Goal: Task Accomplishment & Management: Manage account settings

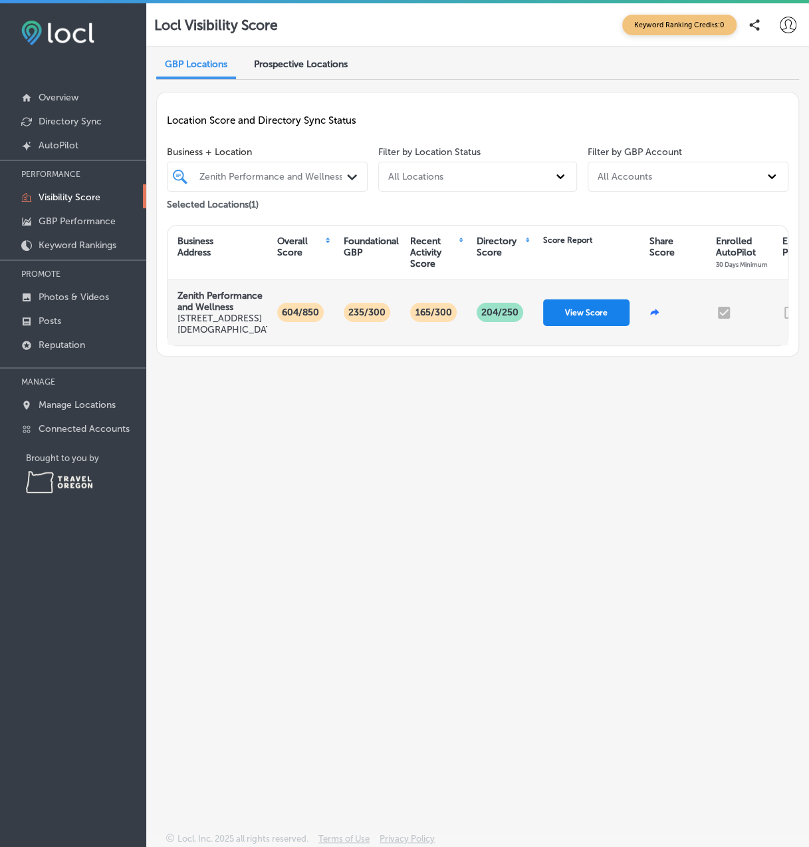
click at [602, 321] on button "View Score" at bounding box center [586, 312] width 86 height 27
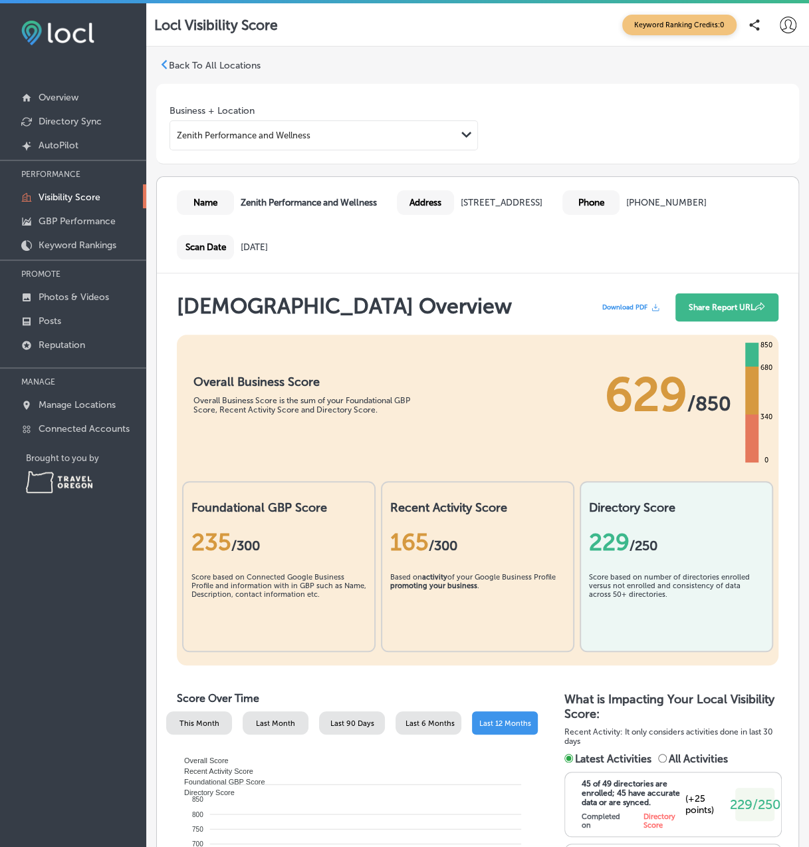
click at [337, 719] on span "Last 90 Days" at bounding box center [353, 723] width 44 height 9
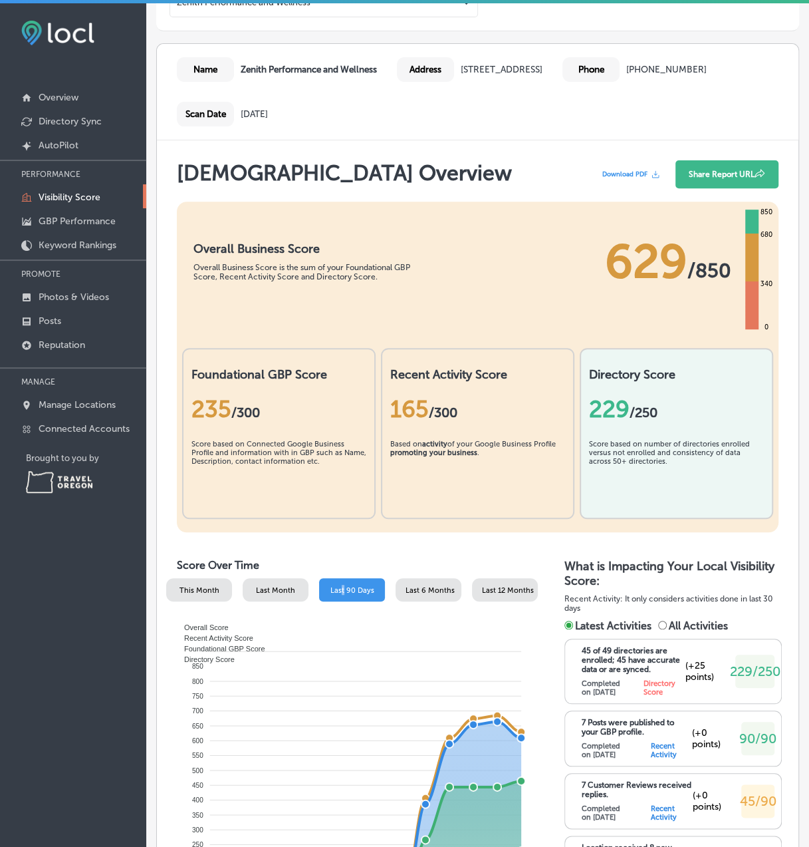
scroll to position [266, 0]
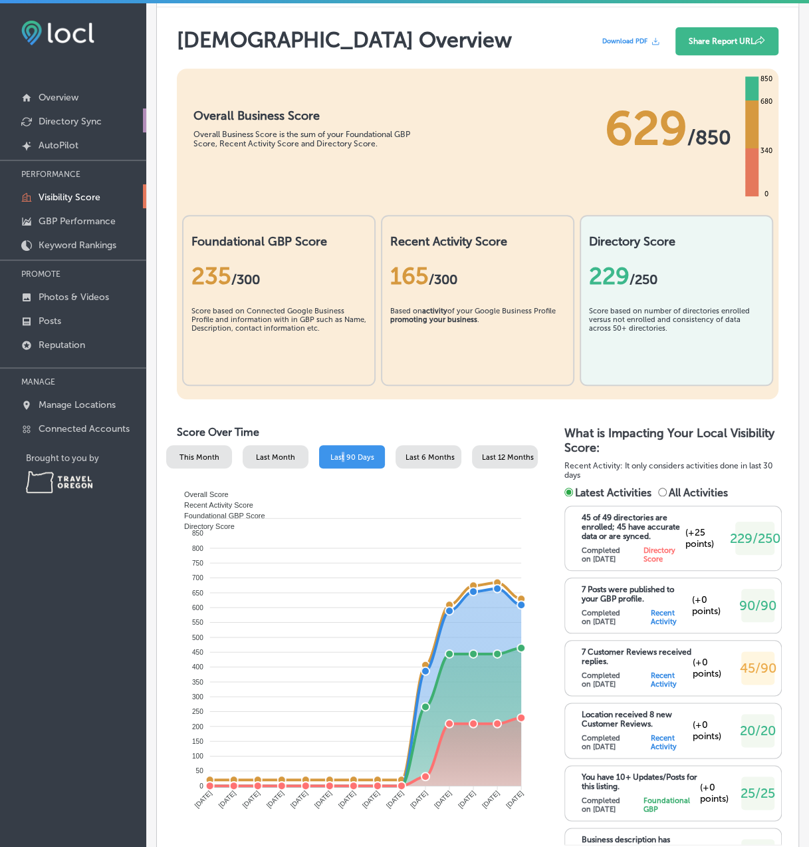
click at [81, 129] on link "Directory Sync" at bounding box center [73, 120] width 146 height 24
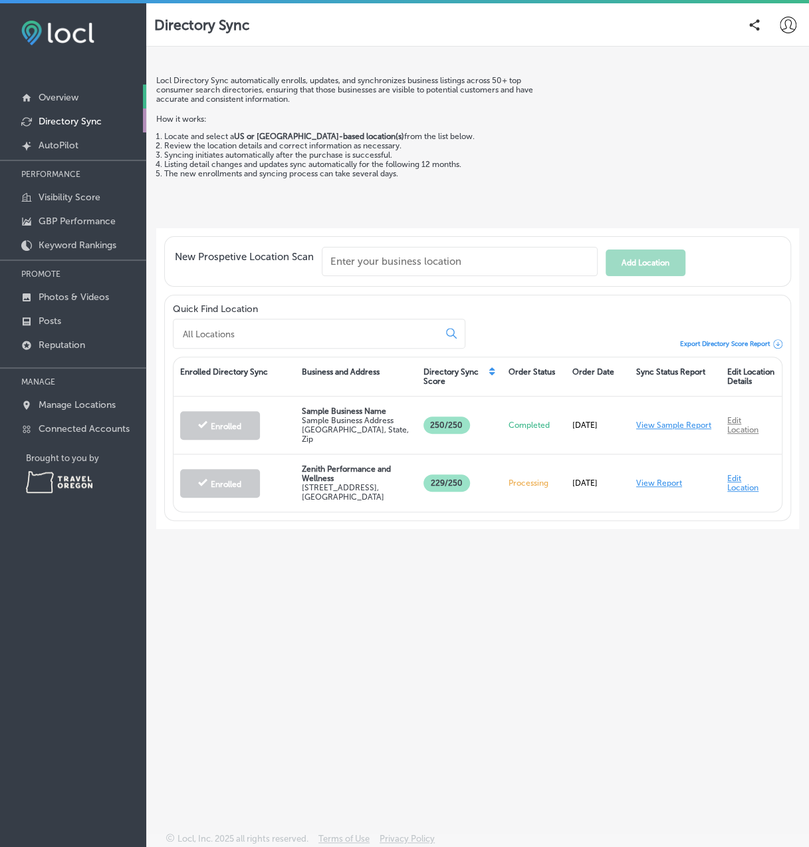
click at [60, 92] on p "Overview" at bounding box center [59, 97] width 40 height 11
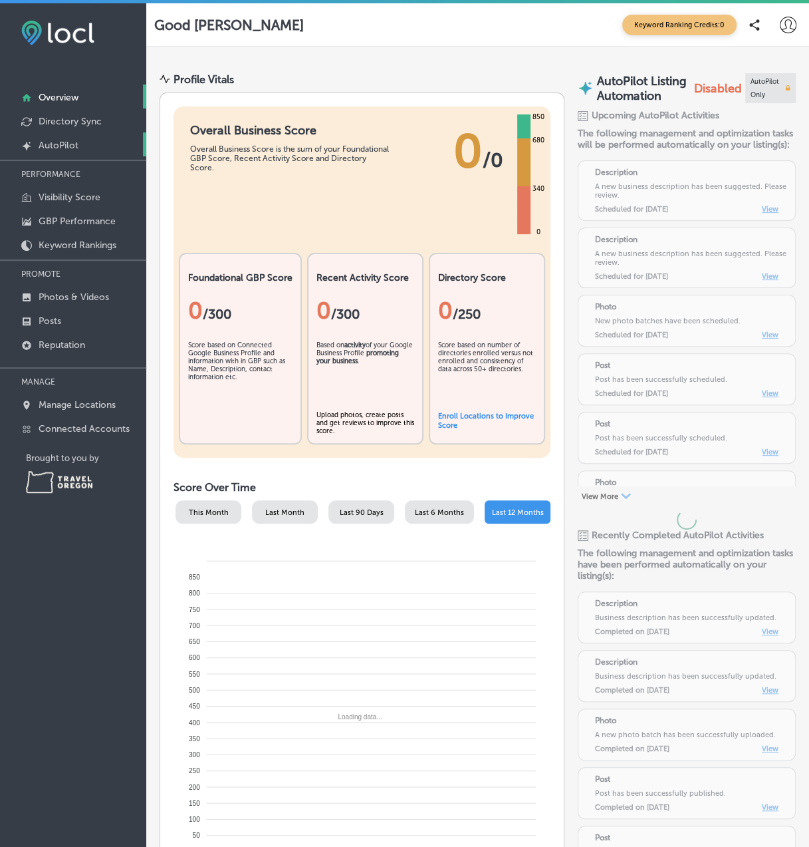
click at [71, 133] on link "Created by potrace 1.10, written by [PERSON_NAME] [DATE]-[DATE] AutoPilot" at bounding box center [73, 144] width 146 height 24
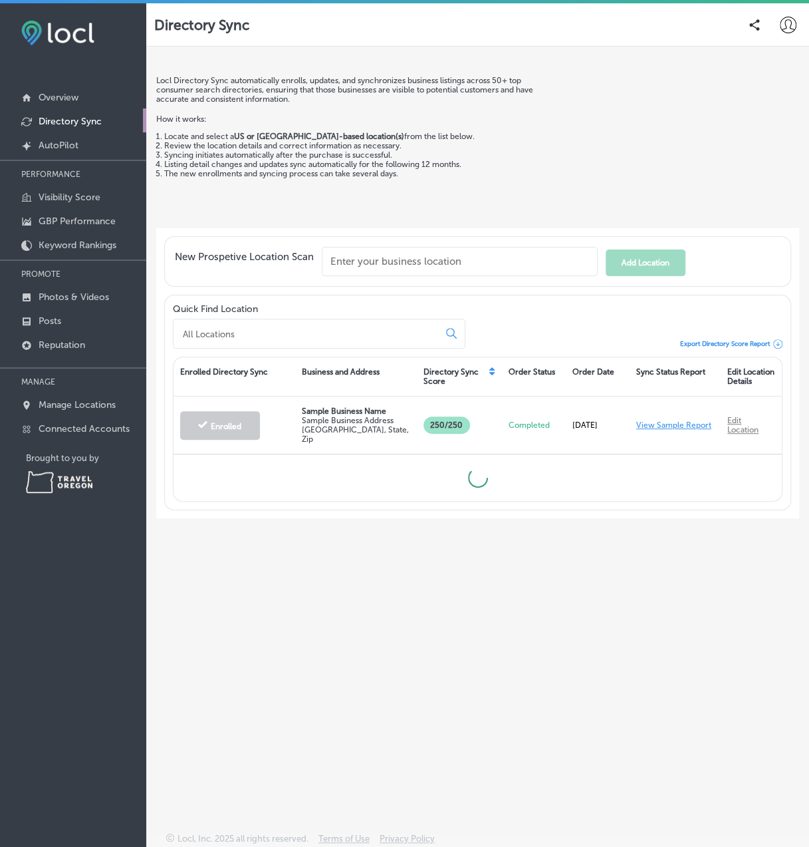
click at [73, 121] on p "Directory Sync" at bounding box center [70, 121] width 63 height 11
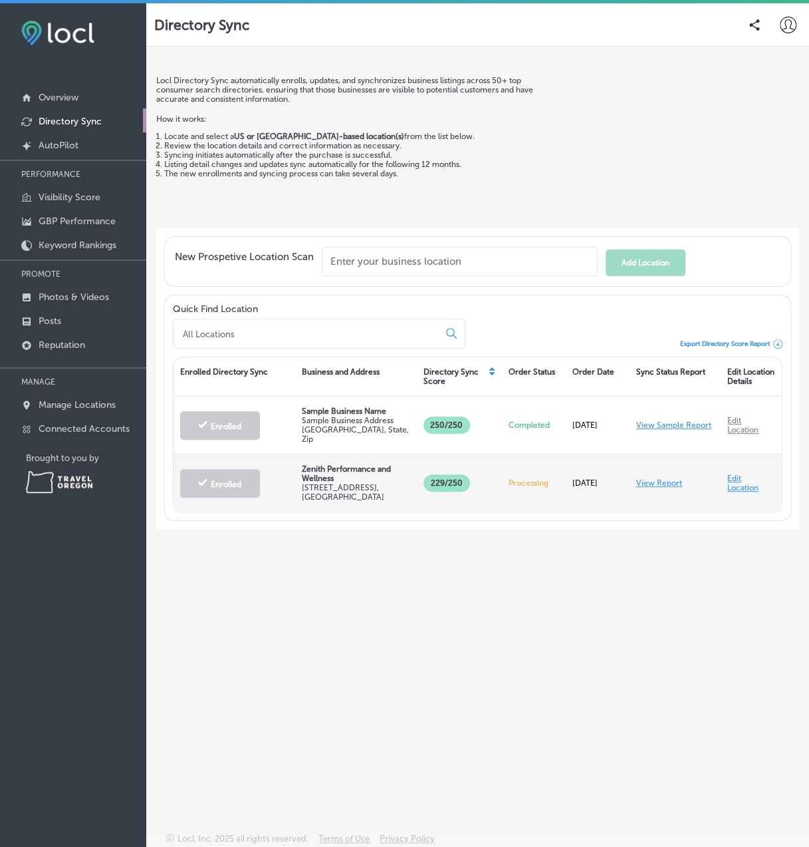
click at [732, 479] on link "Edit Location" at bounding box center [743, 483] width 31 height 19
select select "US"
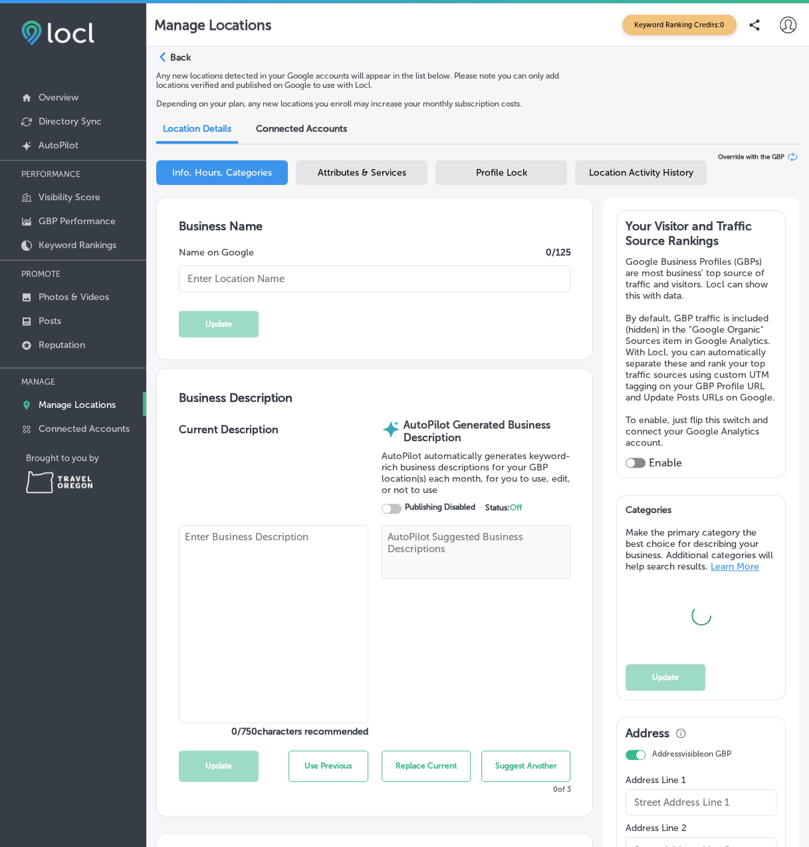
type textarea "Zenith Performance and Wellness sets the standard for physical therapy in [GEOG…"
type input "[URL][DOMAIN_NAME]"
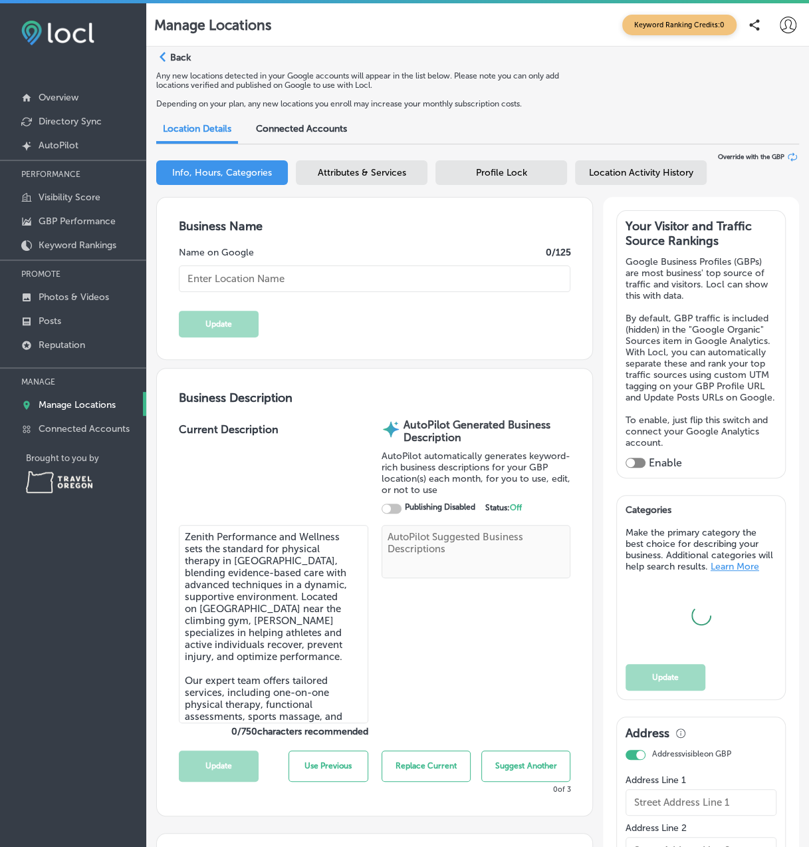
type textarea "Zenith Performance and Wellness sets the standard for physical therapy in [GEOG…"
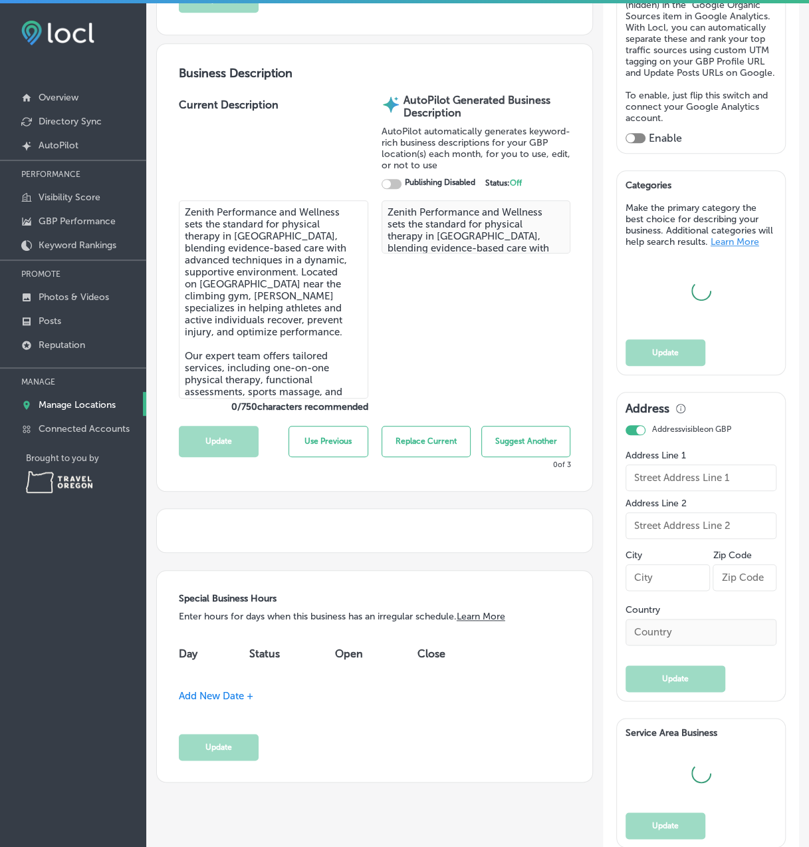
checkbox input "true"
type input "[STREET_ADDRESS]"
type input "[PERSON_NAME]"
type input "97401"
type input "US"
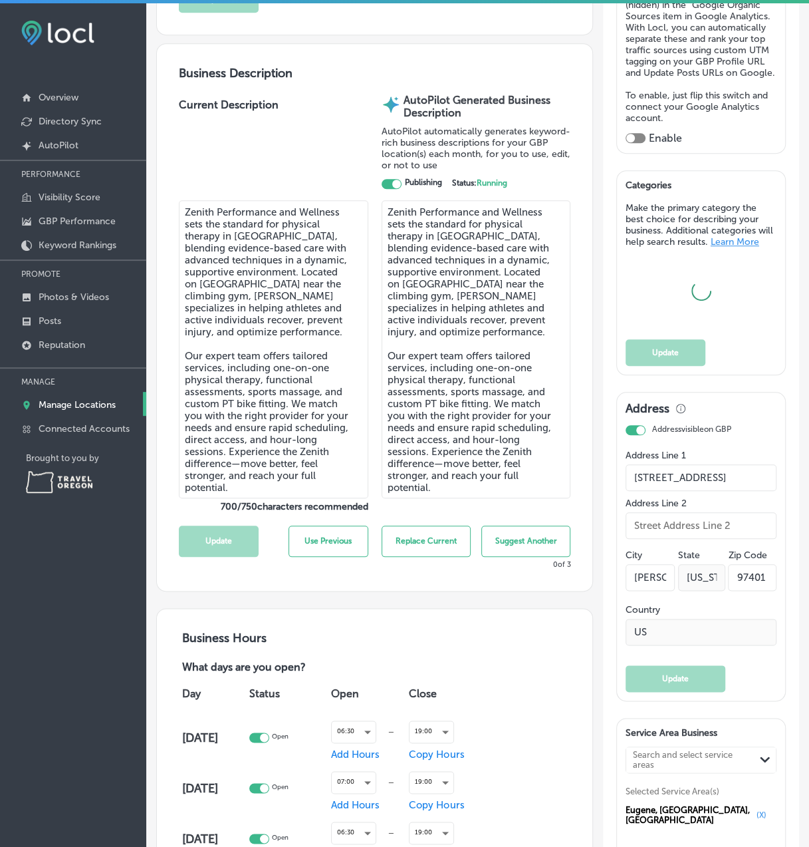
type input "150"
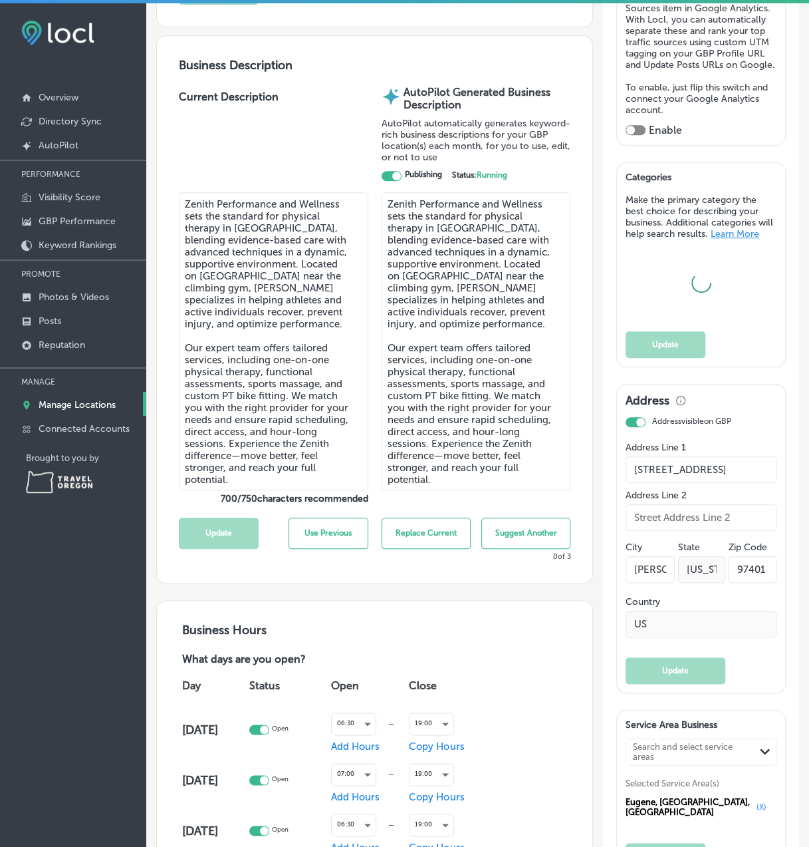
type input "Zenith Performance and Wellness"
type input "[URL][DOMAIN_NAME]"
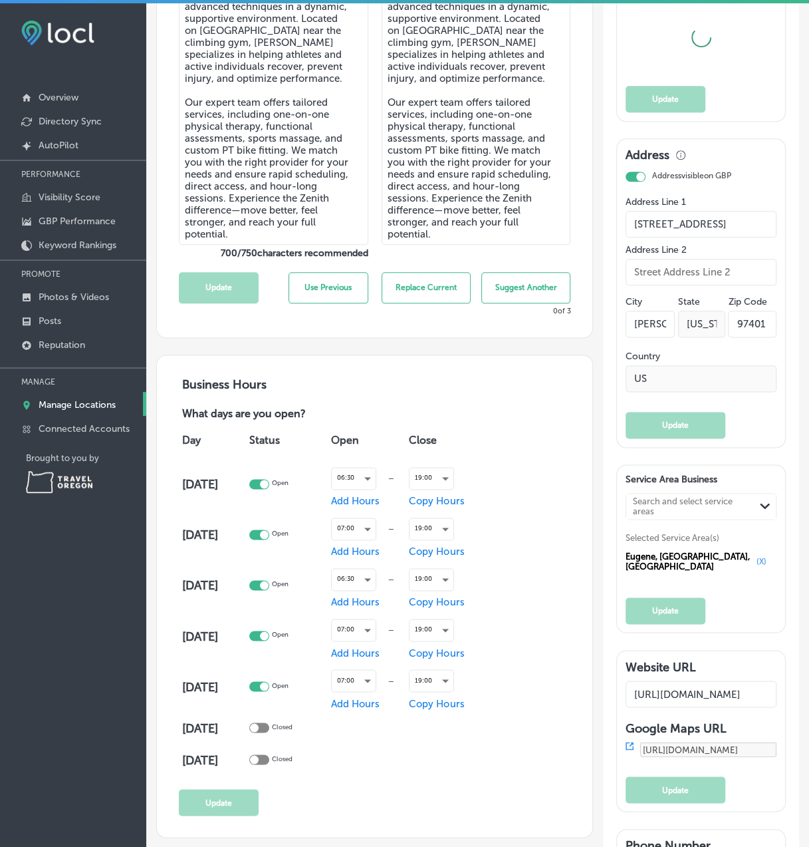
type input "[PHONE_NUMBER]"
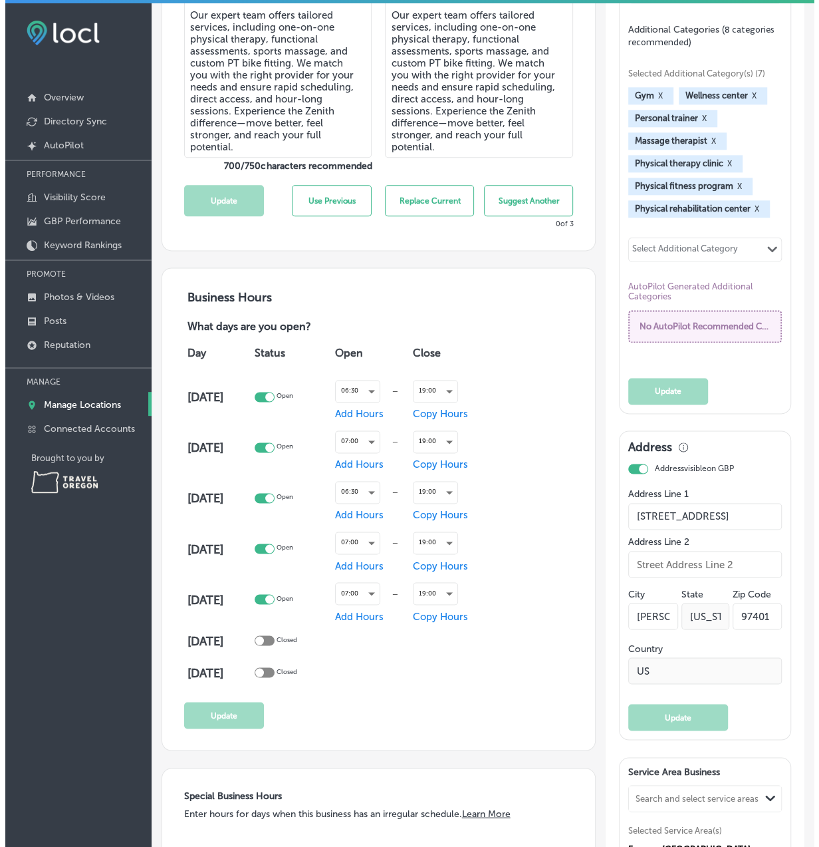
scroll to position [665, 0]
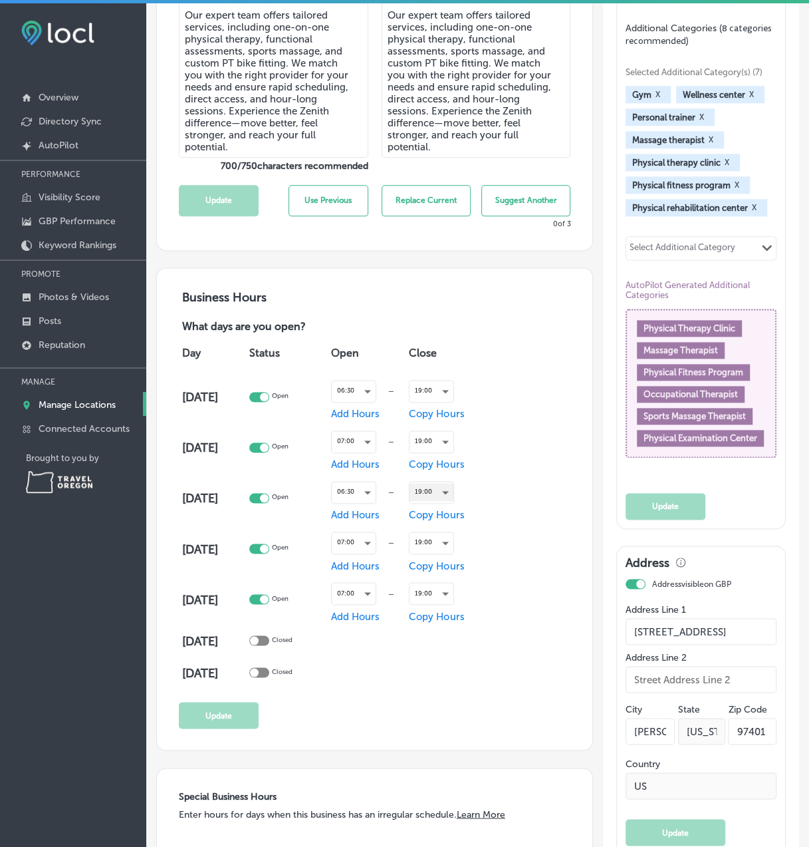
click at [448, 483] on div "19:00" at bounding box center [432, 492] width 44 height 18
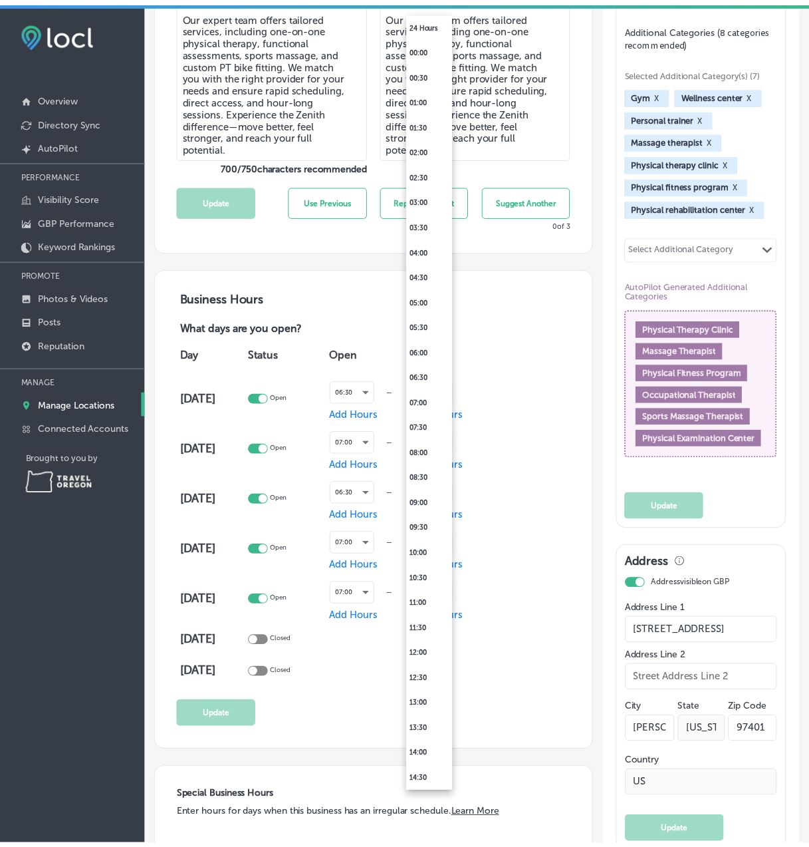
scroll to position [480, 0]
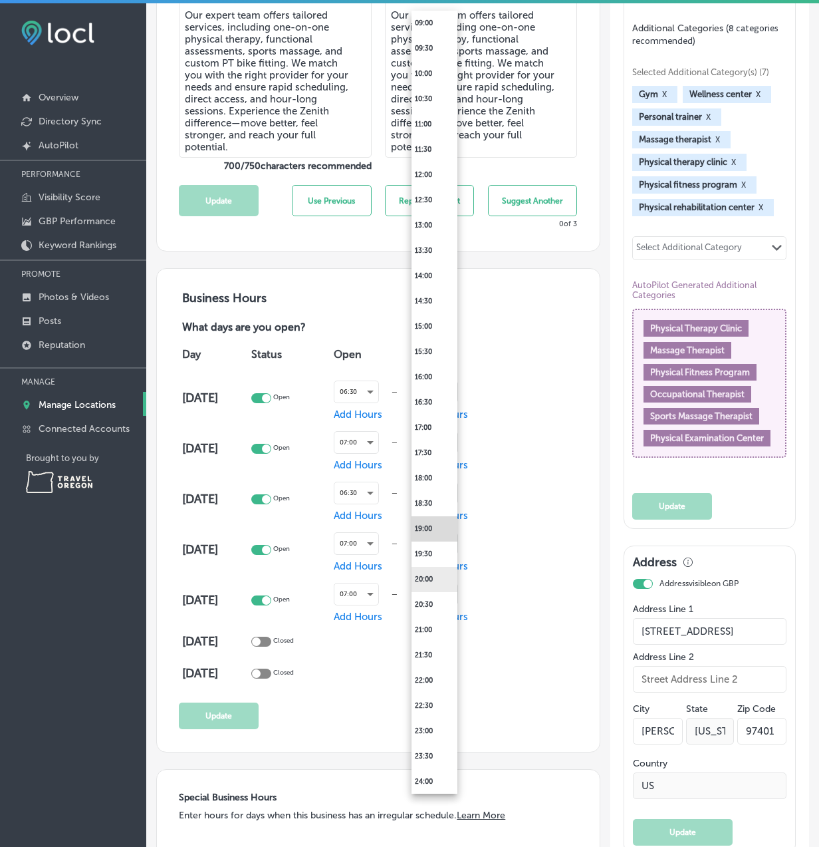
click at [432, 575] on li "20:00" at bounding box center [435, 579] width 46 height 25
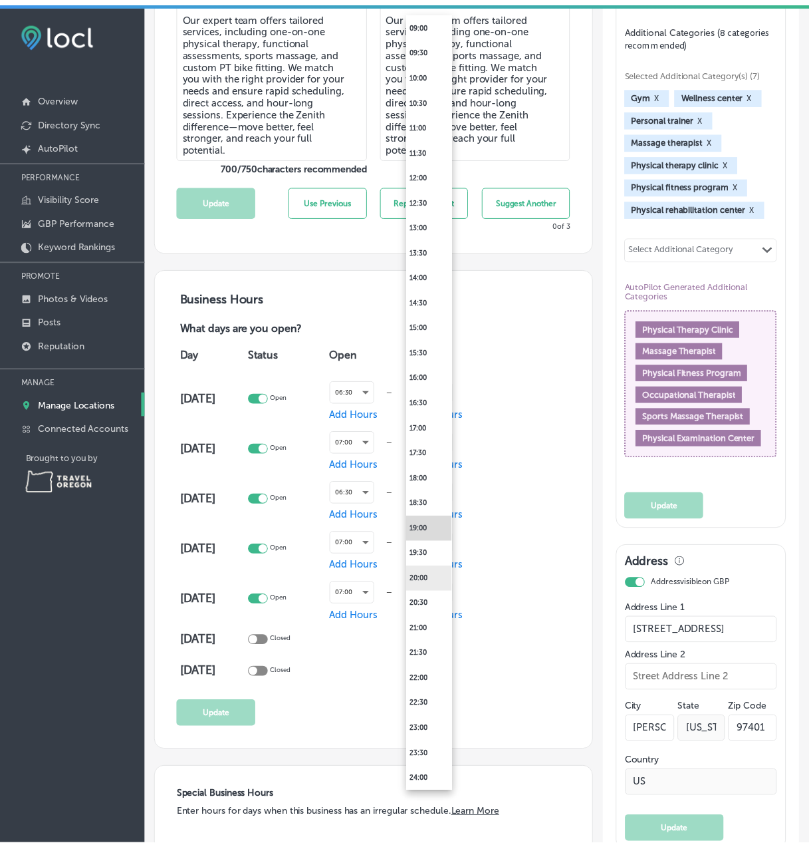
scroll to position [665, 0]
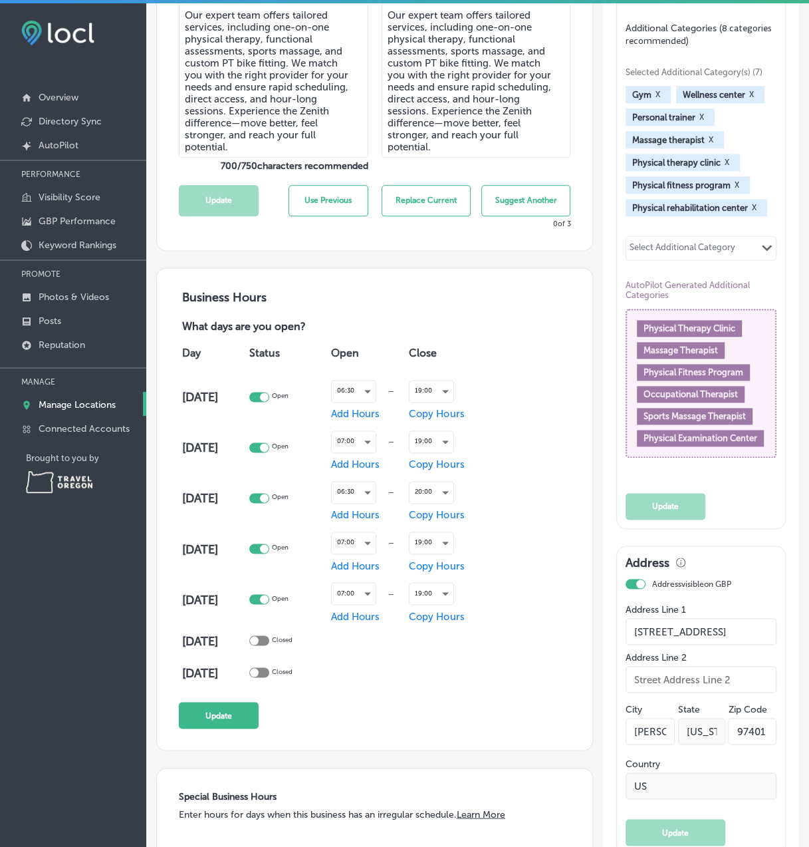
click at [556, 480] on div "Day Status Open Close [DATE] Open 06:30 — Add Hours 19:00 Copy Hours [DATE] Ope…" at bounding box center [375, 512] width 392 height 354
click at [221, 711] on button "Update" at bounding box center [219, 715] width 80 height 27
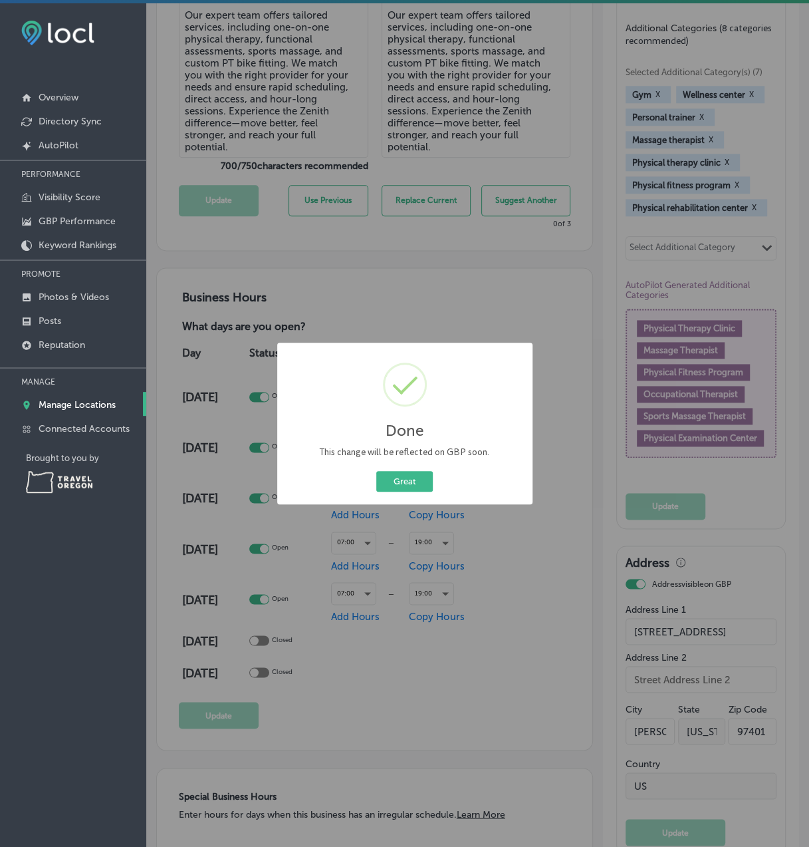
scroll to position [666, 0]
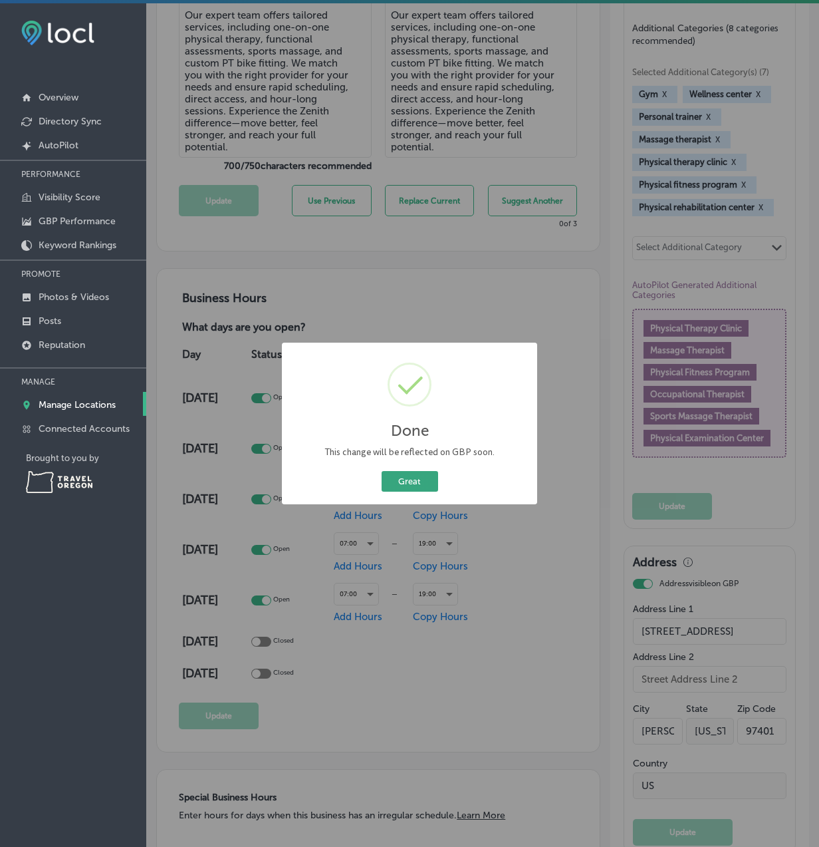
click at [410, 484] on button "Great" at bounding box center [410, 481] width 57 height 21
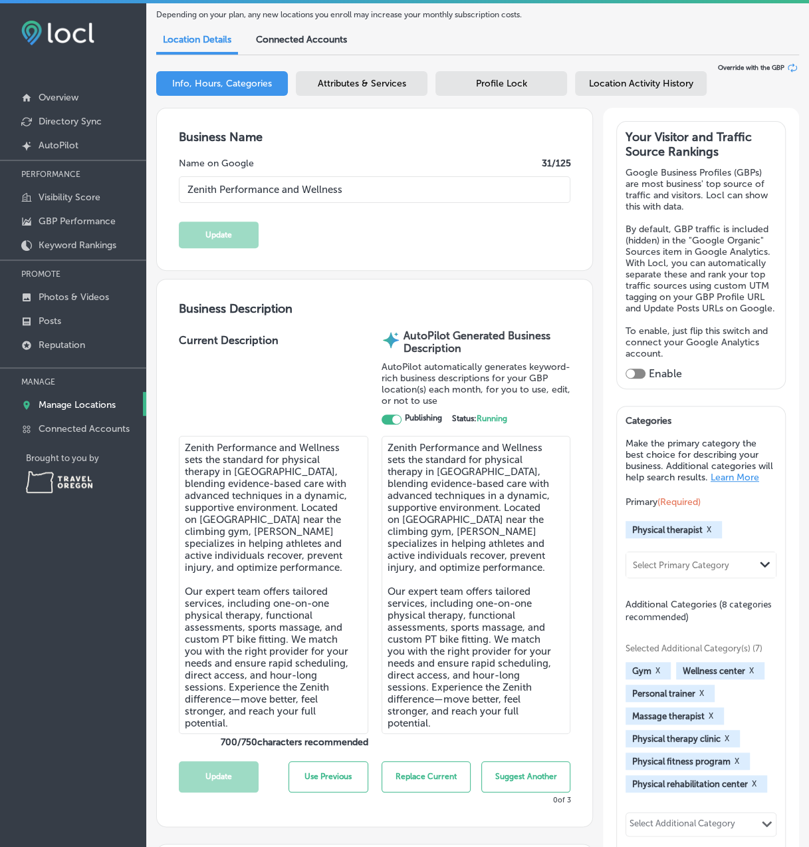
scroll to position [200, 0]
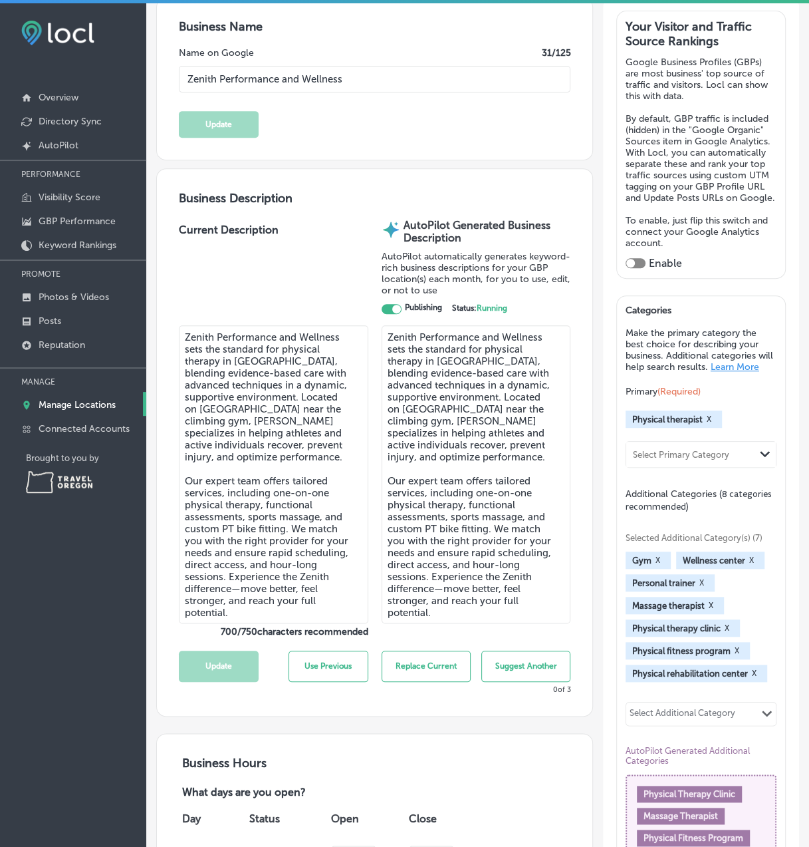
click at [309, 435] on textarea "Zenith Performance and Wellness sets the standard for physical therapy in [GEOG…" at bounding box center [274, 474] width 190 height 298
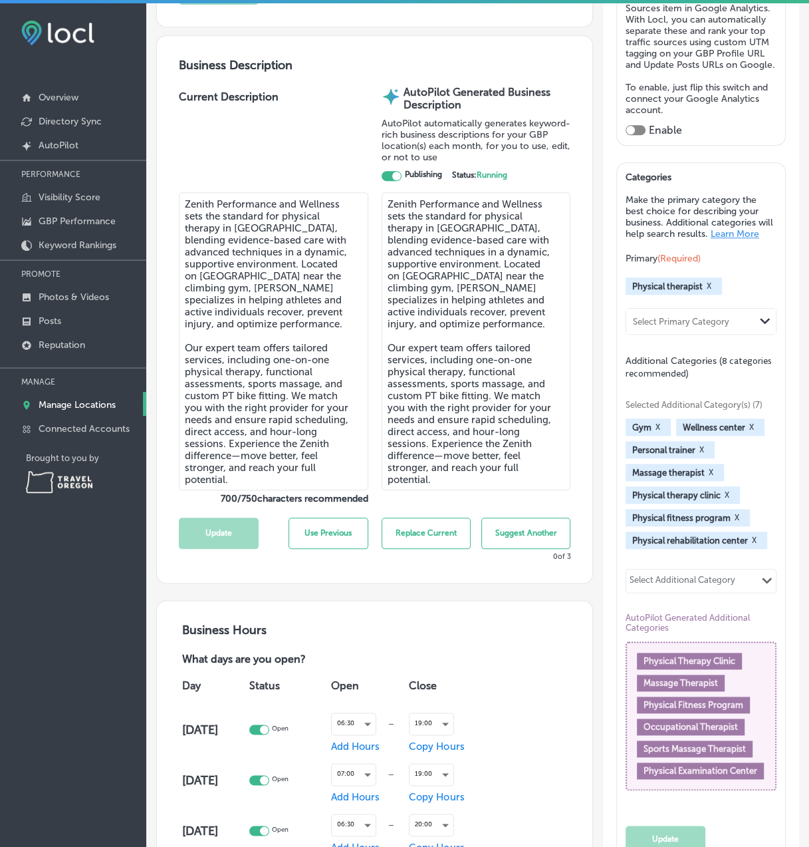
scroll to position [266, 0]
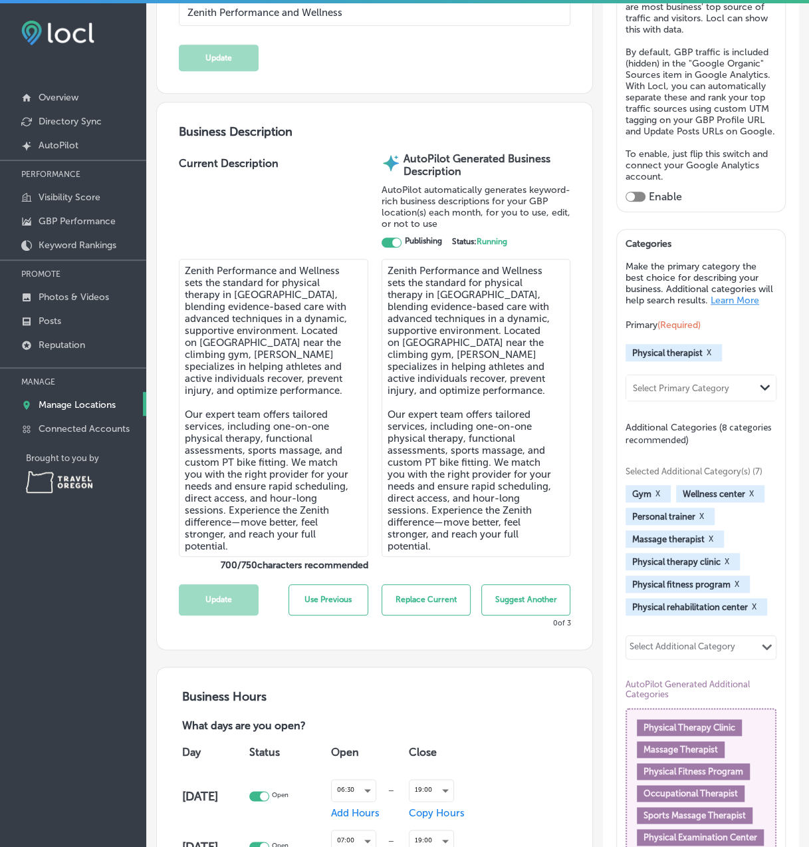
click at [501, 597] on button "Suggest Another" at bounding box center [526, 599] width 89 height 31
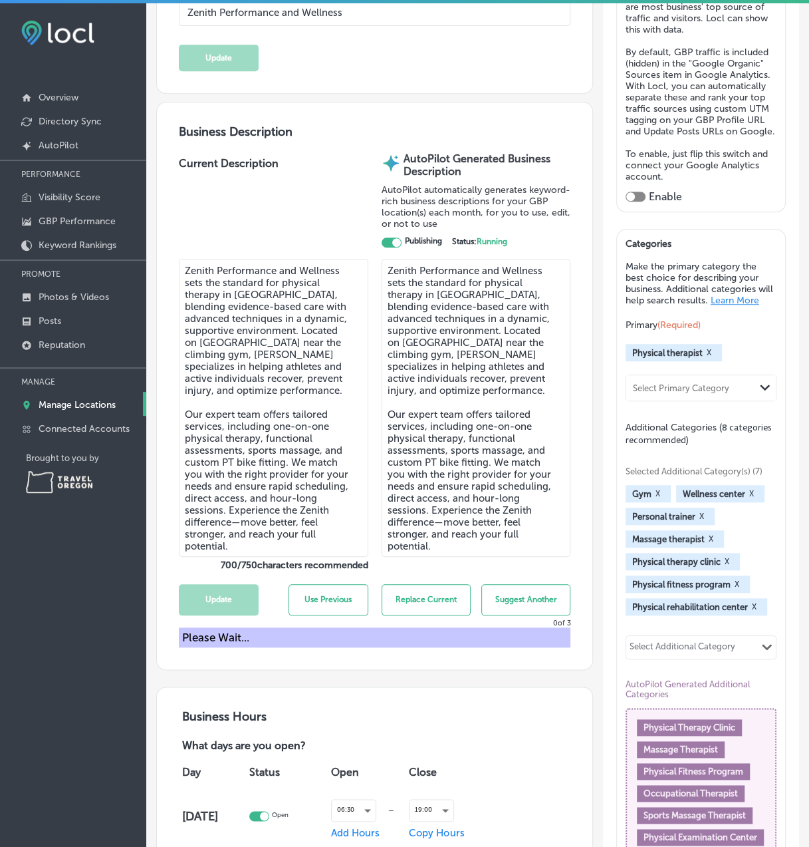
type textarea "Zenith Performance and Wellness redefines physical therapy in [GEOGRAPHIC_DATA]…"
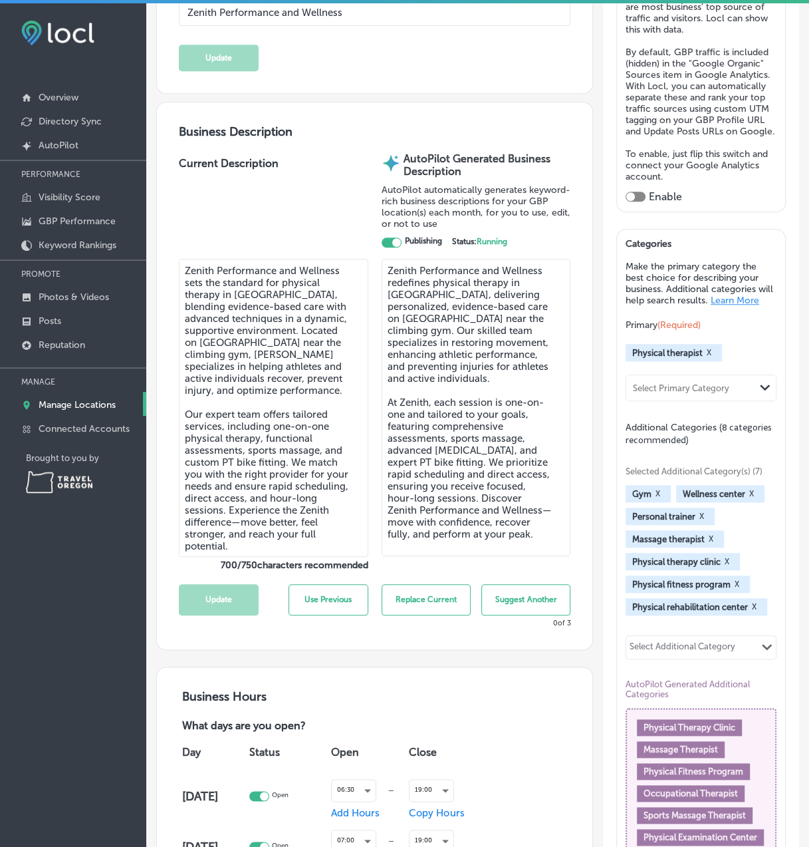
click at [479, 390] on textarea "Zenith Performance and Wellness redefines physical therapy in [GEOGRAPHIC_DATA]…" at bounding box center [477, 407] width 190 height 297
drag, startPoint x: 380, startPoint y: 368, endPoint x: 253, endPoint y: 359, distance: 128.0
click at [253, 359] on div "Current Description Zenith Performance and Wellness sets the standard for physi…" at bounding box center [375, 361] width 392 height 418
click at [254, 359] on textarea "Zenith Performance and Wellness sets the standard for physical therapy in [GEOG…" at bounding box center [274, 408] width 190 height 298
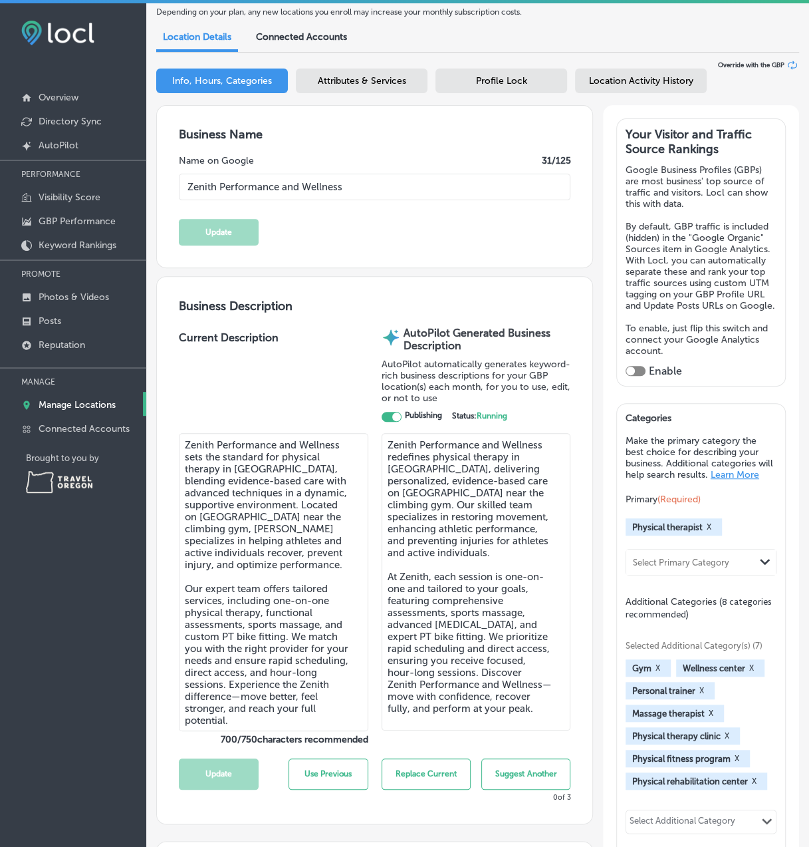
scroll to position [0, 0]
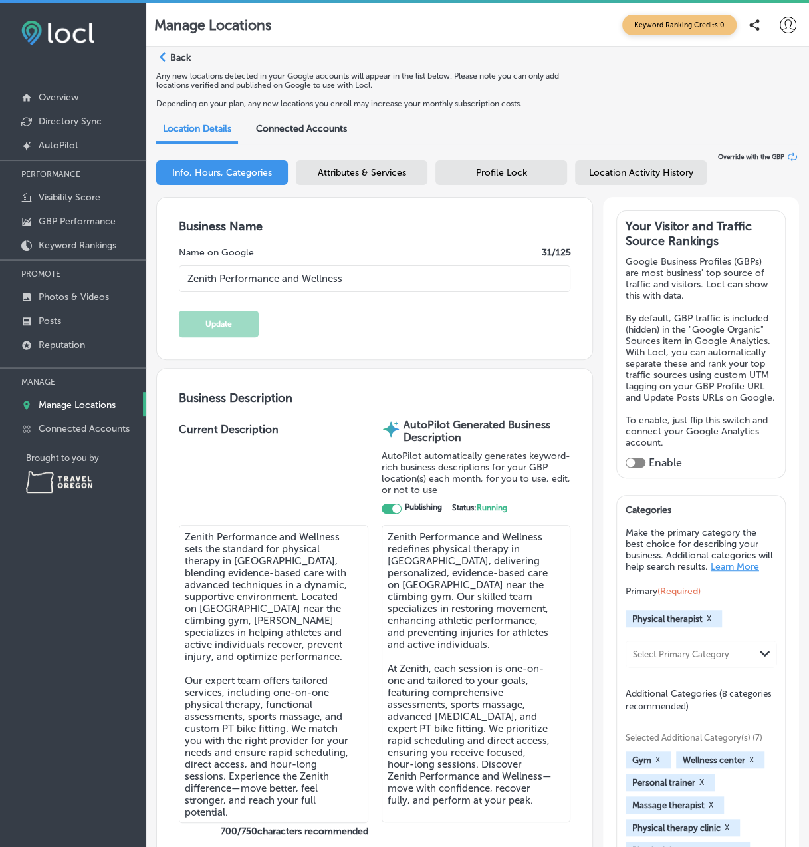
click at [314, 120] on div "Connected Accounts" at bounding box center [301, 129] width 111 height 27
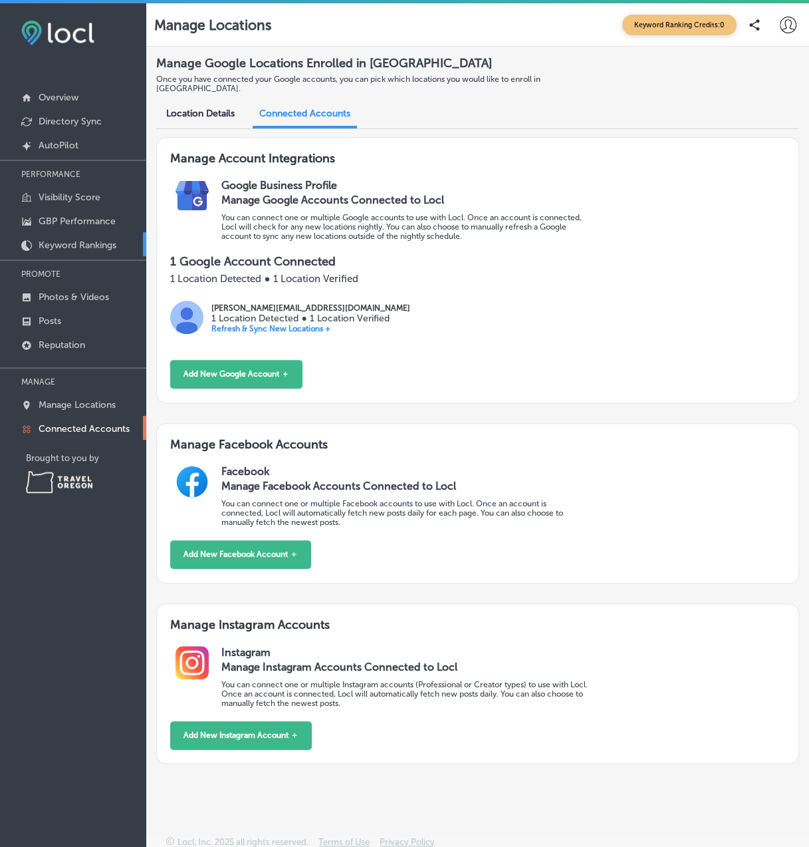
click at [92, 249] on link "Keyword Rankings" at bounding box center [73, 244] width 146 height 24
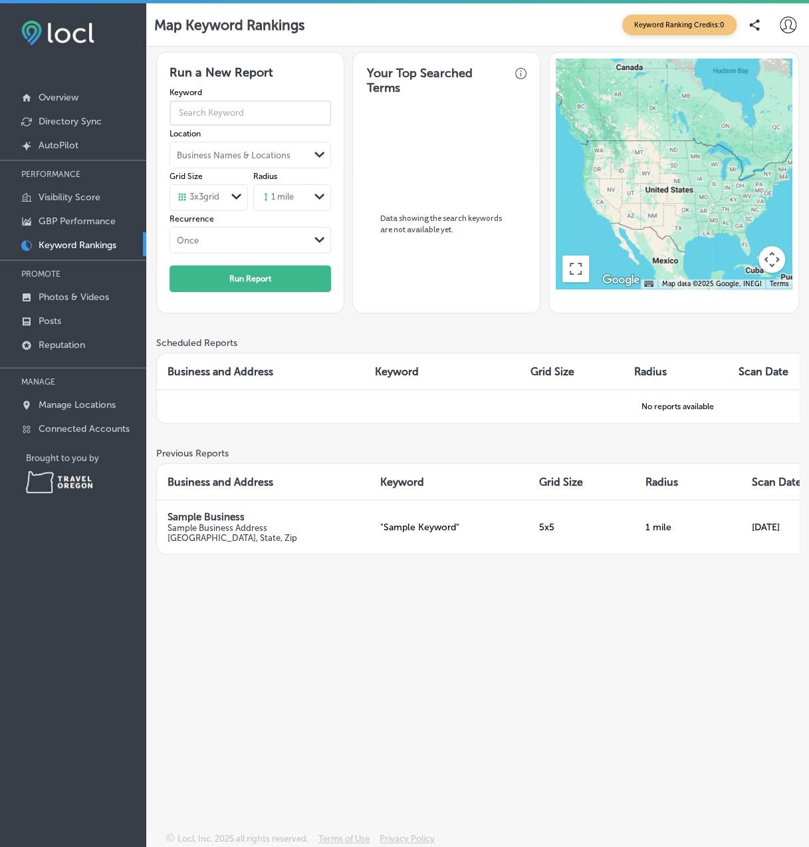
click at [225, 112] on input "text" at bounding box center [251, 113] width 162 height 34
type input "physical therapy"
click at [230, 287] on button "Run Report" at bounding box center [251, 278] width 162 height 27
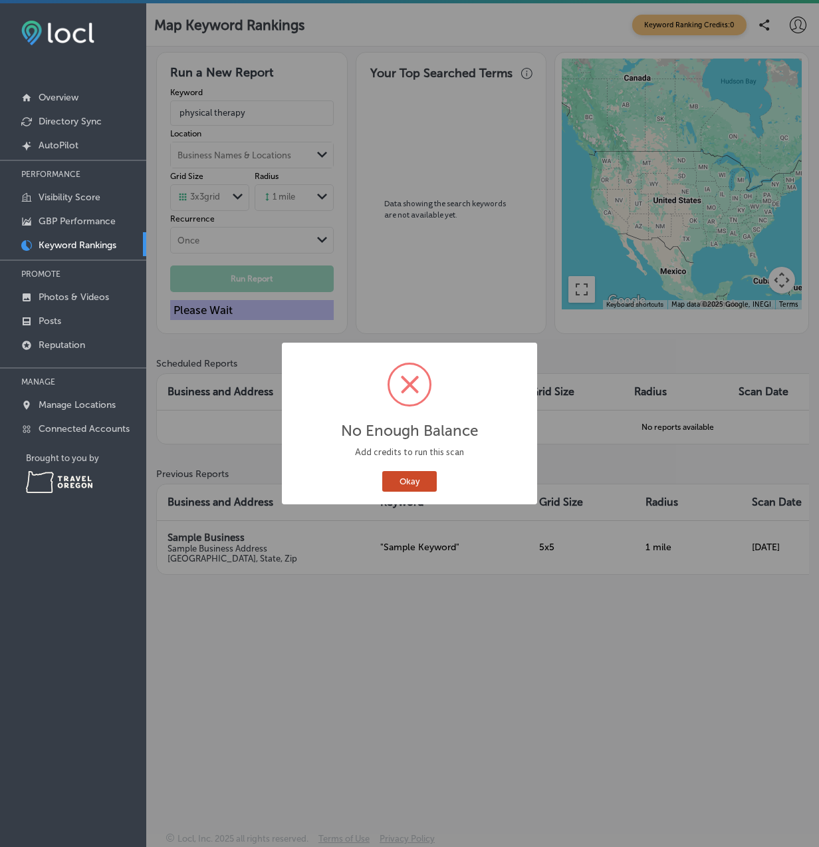
click at [426, 482] on button "Okay" at bounding box center [409, 481] width 55 height 21
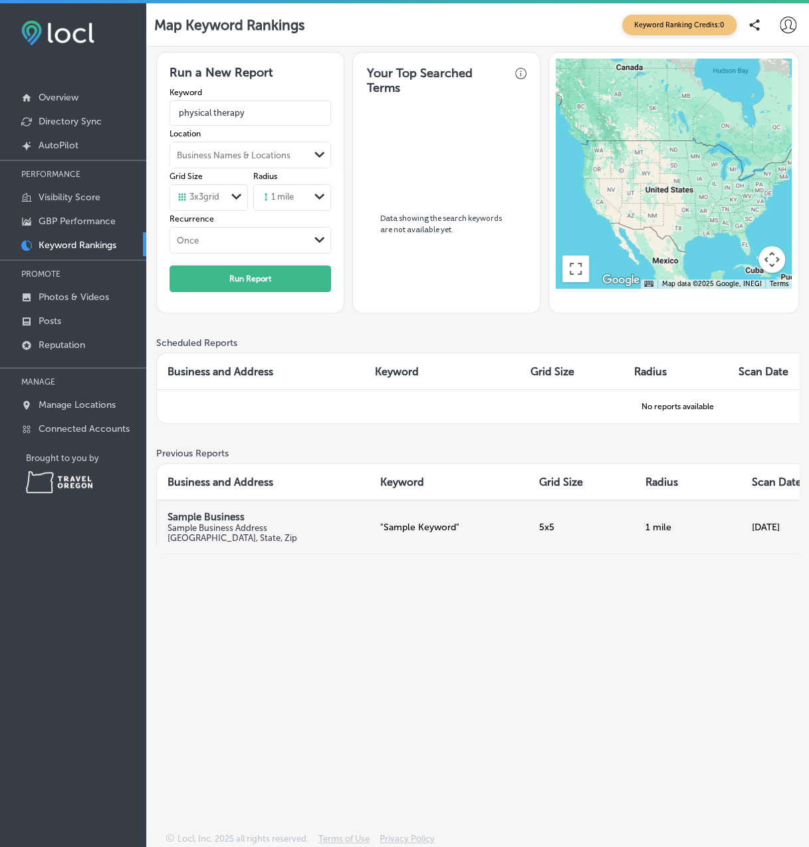
click at [428, 531] on td ""Sample Keyword"" at bounding box center [450, 527] width 160 height 54
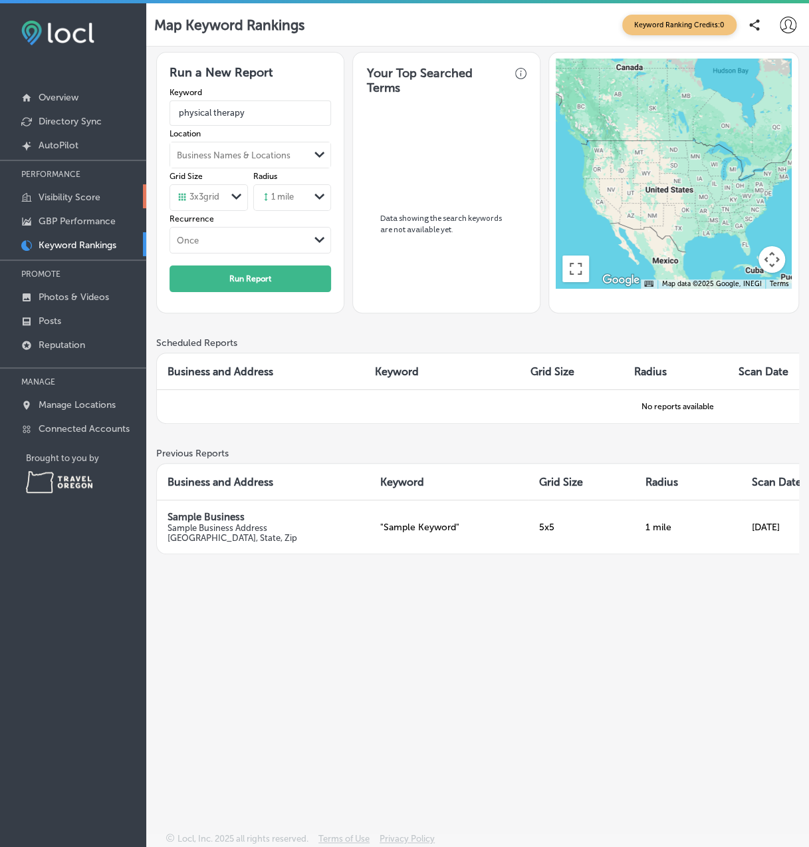
click at [61, 201] on p "Visibility Score" at bounding box center [70, 197] width 62 height 11
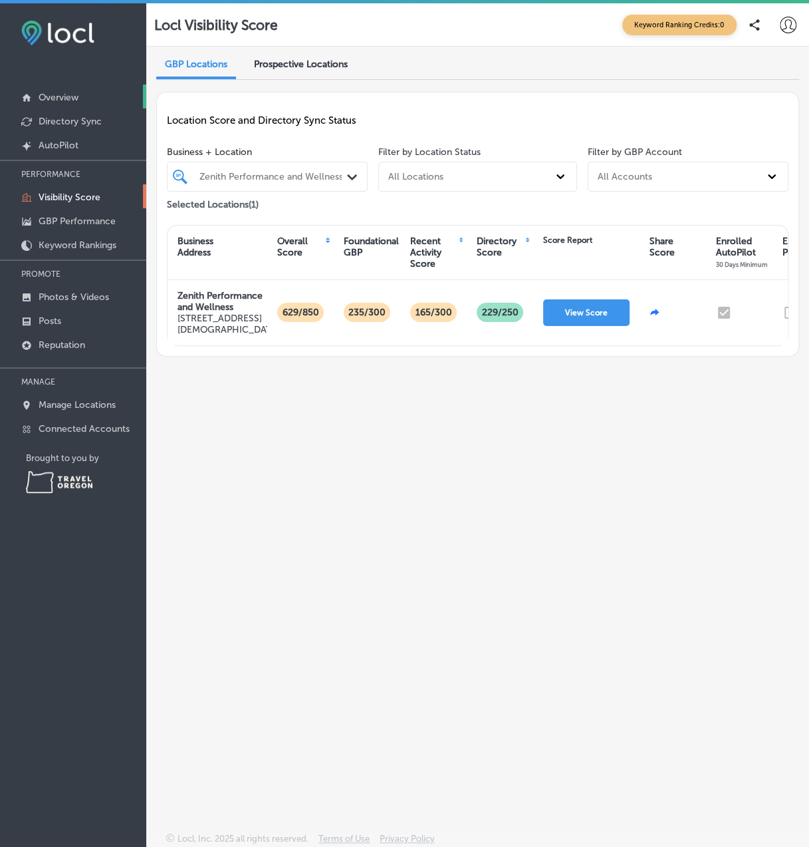
click at [55, 101] on p "Overview" at bounding box center [59, 97] width 40 height 11
